Goal: Information Seeking & Learning: Learn about a topic

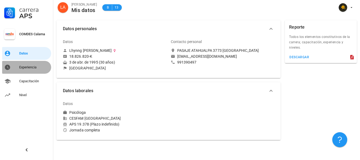
click at [24, 66] on div "Experiencia" at bounding box center [34, 67] width 30 height 4
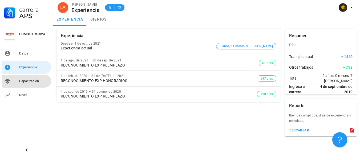
click at [23, 78] on div "Capacitación" at bounding box center [34, 81] width 30 height 9
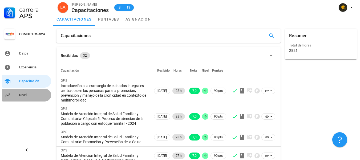
click at [20, 95] on div "Nivel" at bounding box center [34, 95] width 30 height 4
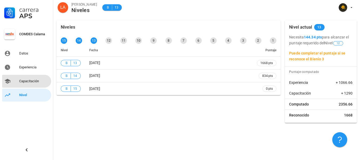
click at [33, 82] on div "Capacitación" at bounding box center [34, 81] width 30 height 4
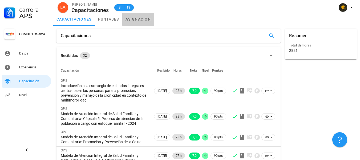
click at [134, 19] on link "asignación" at bounding box center [138, 19] width 32 height 13
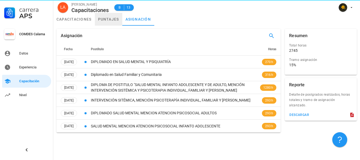
click at [109, 21] on link "puntajes" at bounding box center [108, 19] width 27 height 13
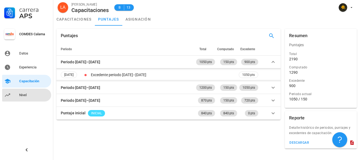
click at [24, 97] on div "Nivel" at bounding box center [34, 95] width 30 height 4
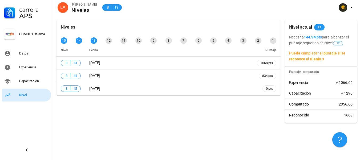
click at [29, 89] on link "Nivel" at bounding box center [26, 95] width 49 height 13
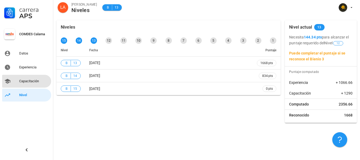
click at [29, 82] on div "Capacitación" at bounding box center [34, 81] width 30 height 4
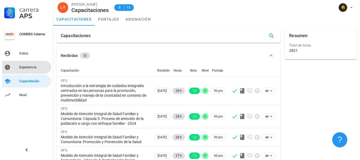
click at [23, 67] on div "Experiencia" at bounding box center [34, 67] width 30 height 4
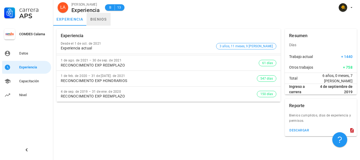
click at [102, 19] on link "bienios" at bounding box center [99, 19] width 24 height 13
